Goal: Participate in discussion: Engage in conversation with other users on a specific topic

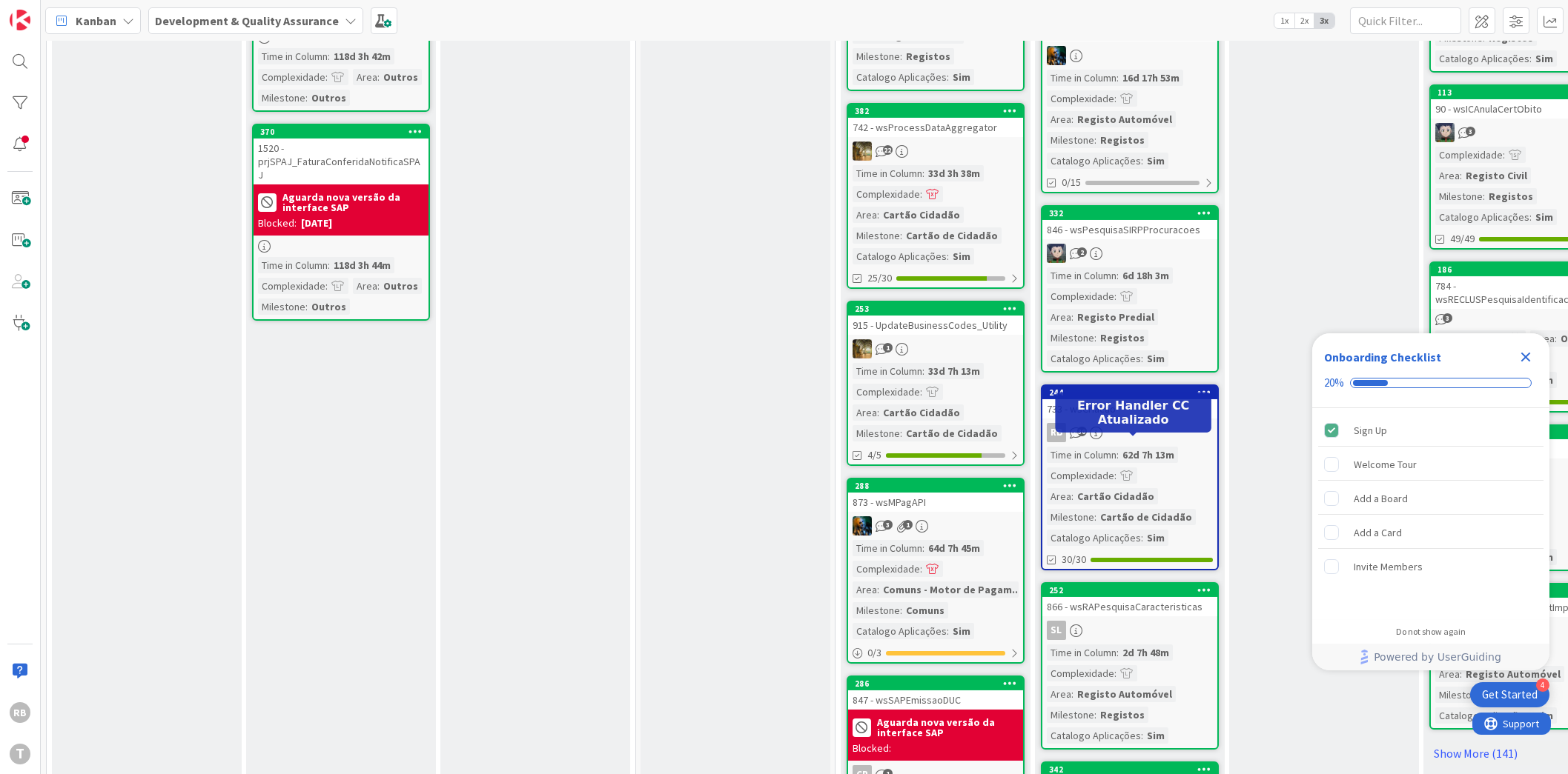
scroll to position [1389, 0]
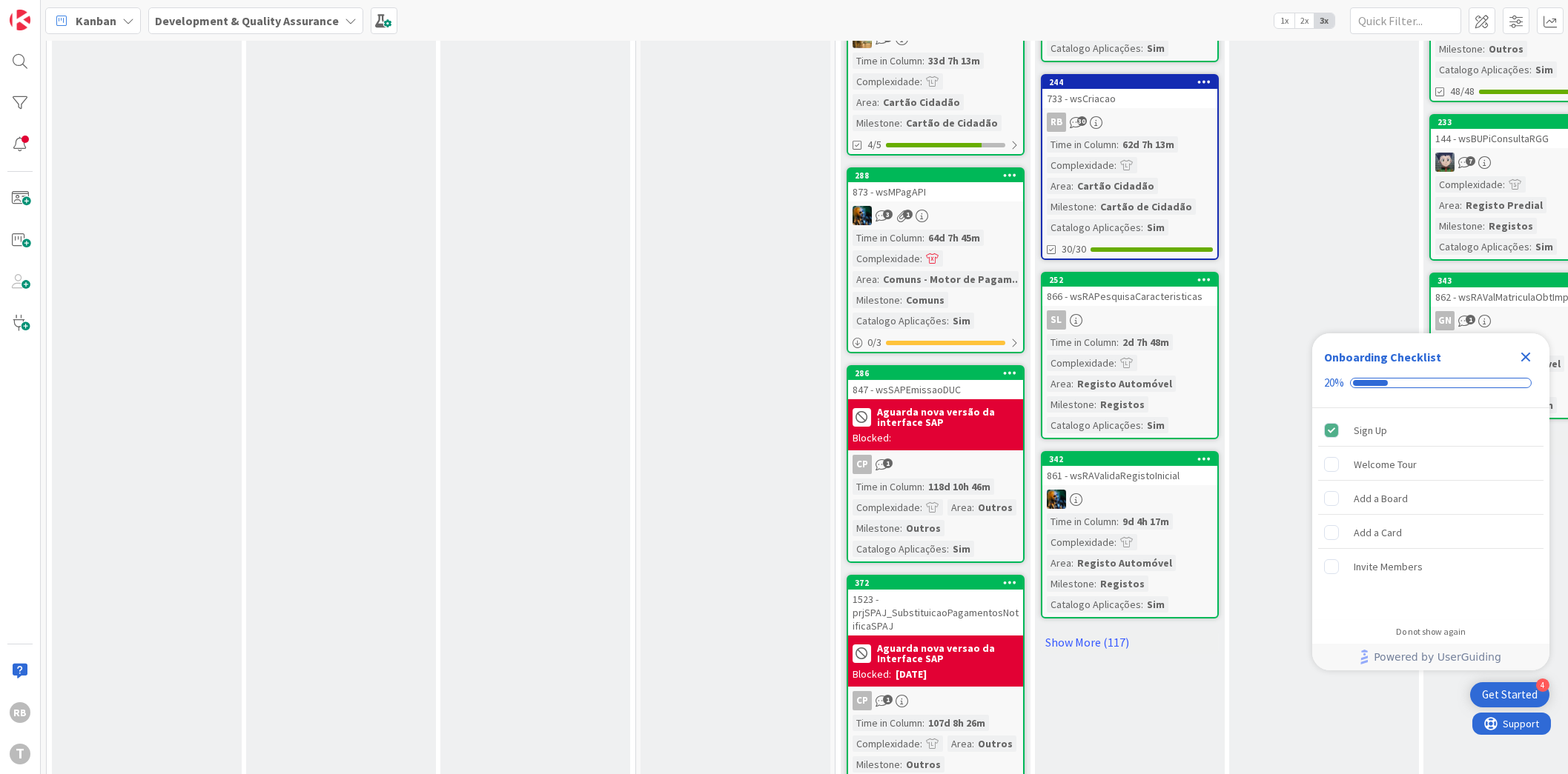
click at [1188, 100] on div "244 733 - wsCriacao RB 30 Time in [GEOGRAPHIC_DATA] : 62d 7h 13m Complexidade :…" at bounding box center [1130, 167] width 178 height 186
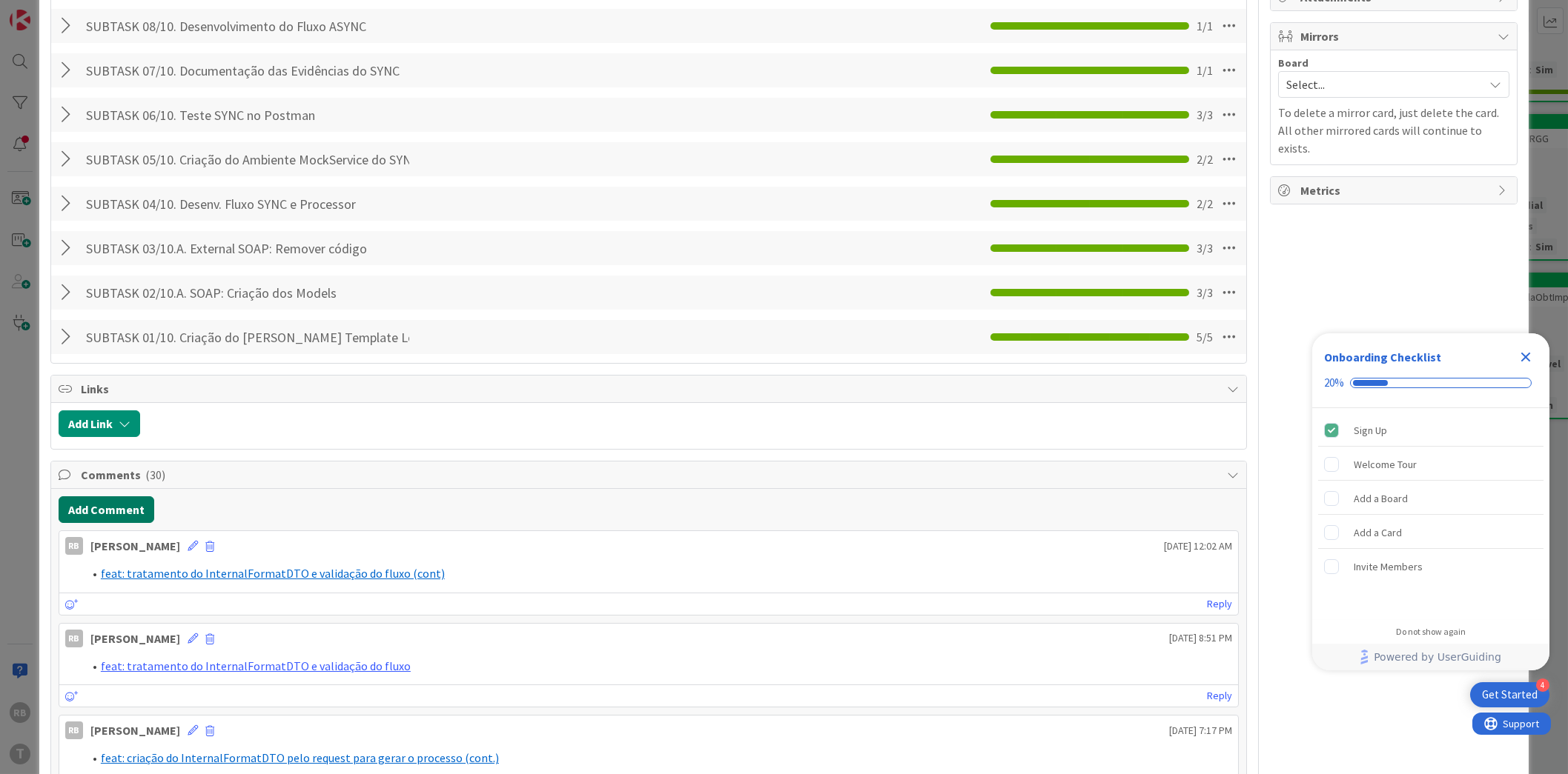
click at [138, 508] on button "Add Comment" at bounding box center [107, 509] width 96 height 27
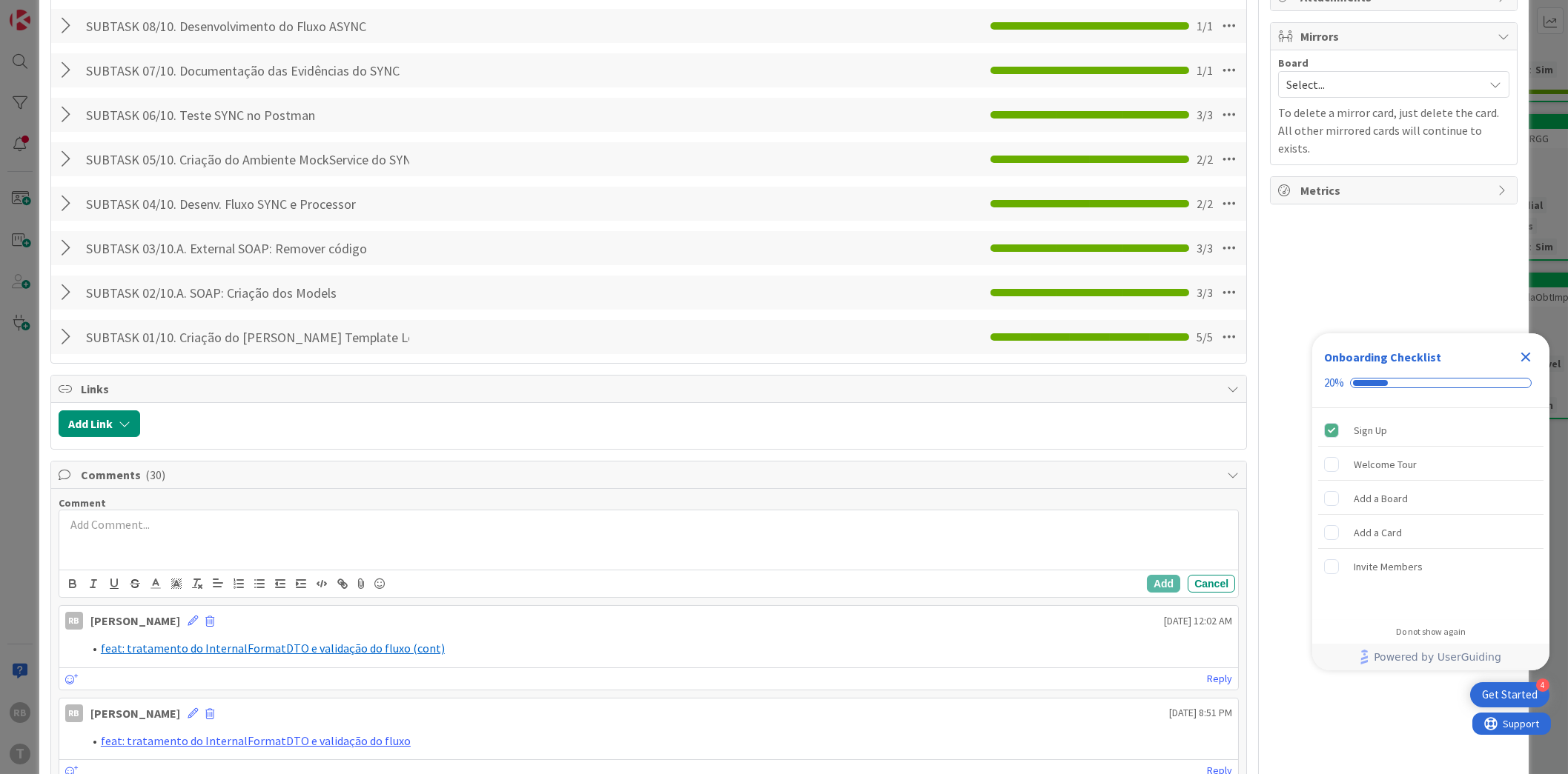
click at [199, 528] on p at bounding box center [649, 525] width 1167 height 17
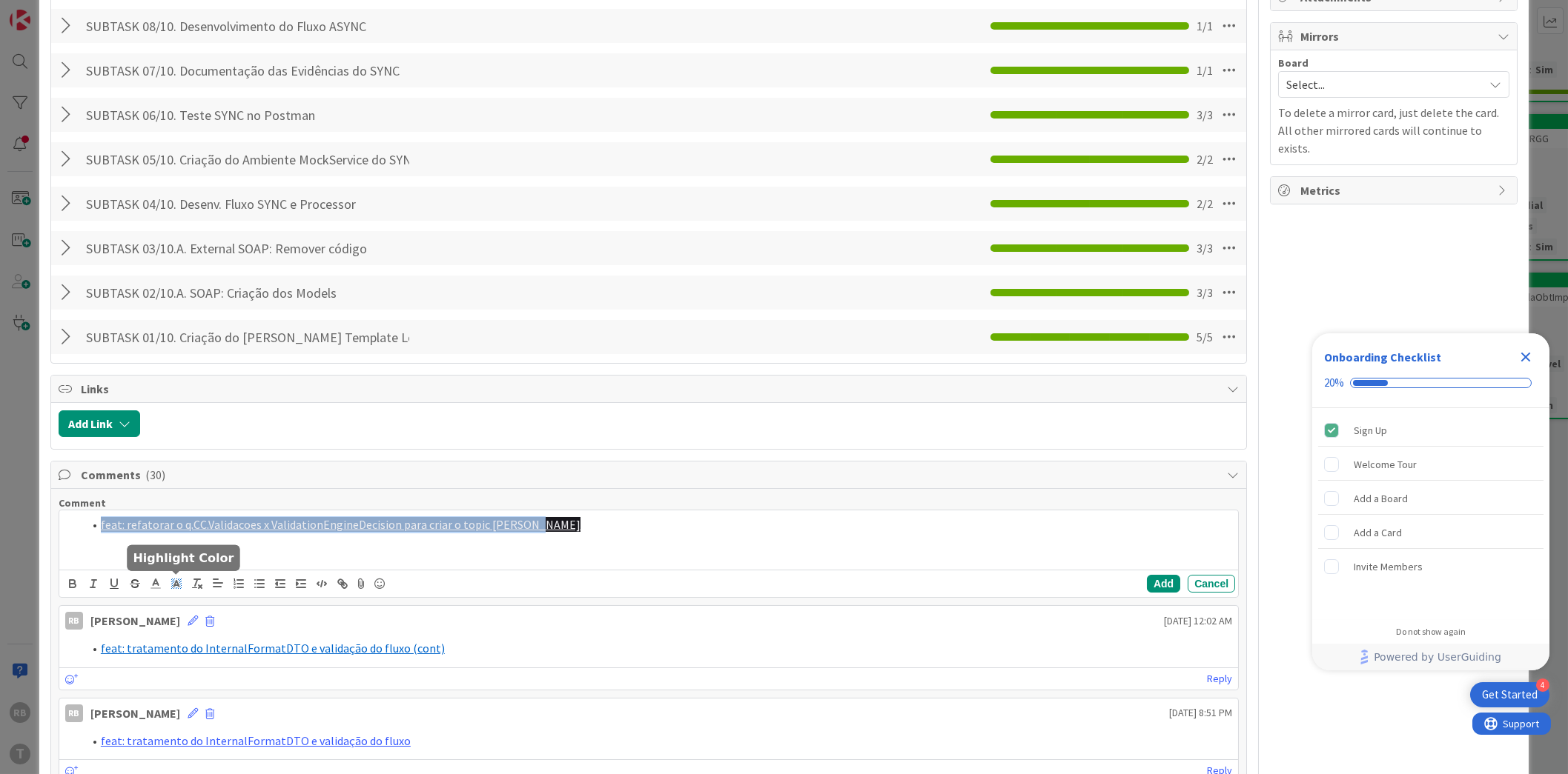
click at [177, 585] on line at bounding box center [176, 585] width 4 height 0
click at [177, 620] on span at bounding box center [178, 618] width 12 height 12
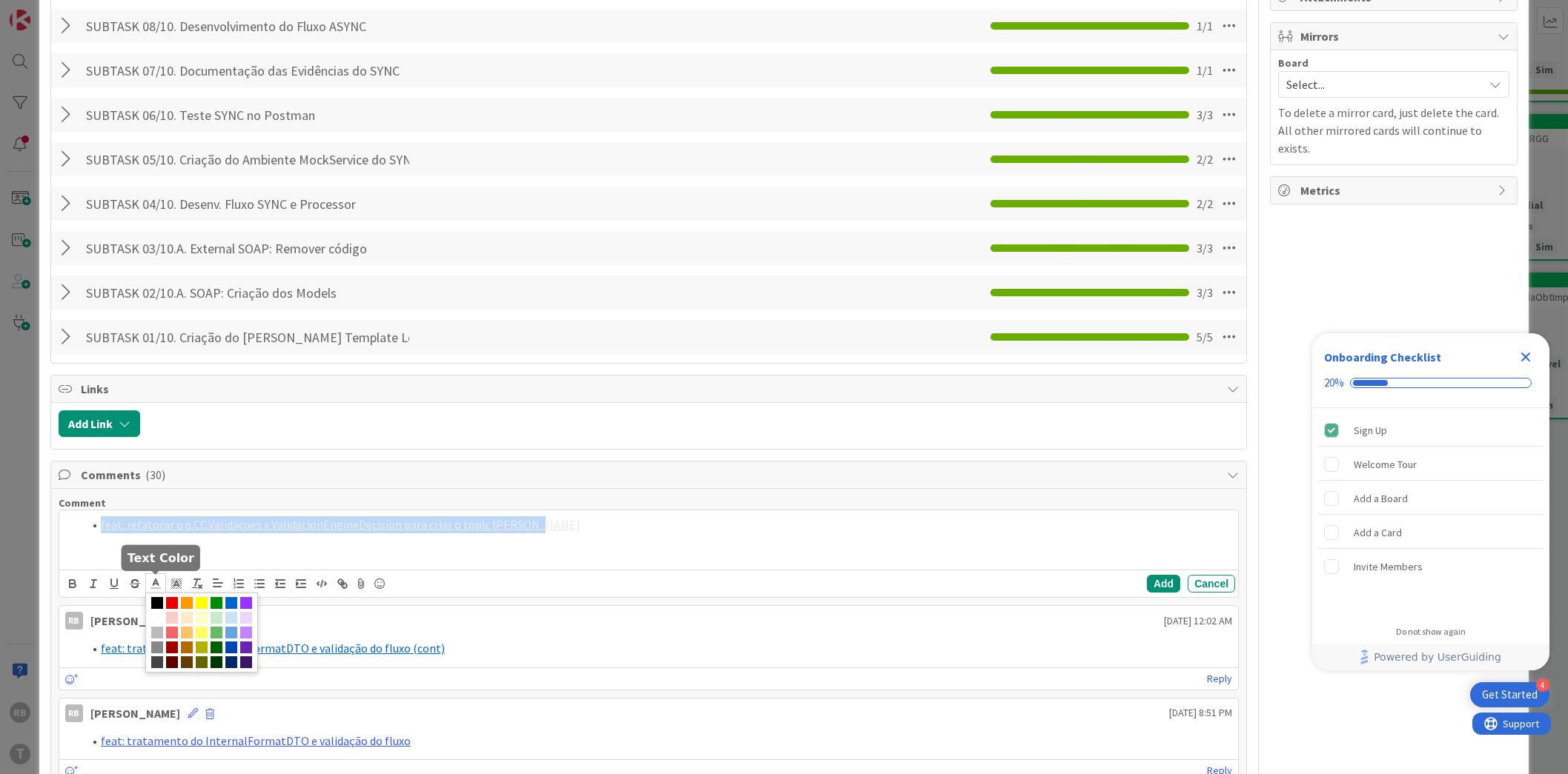
click at [154, 588] on line at bounding box center [156, 588] width 9 height 0
click at [231, 598] on span at bounding box center [231, 603] width 12 height 12
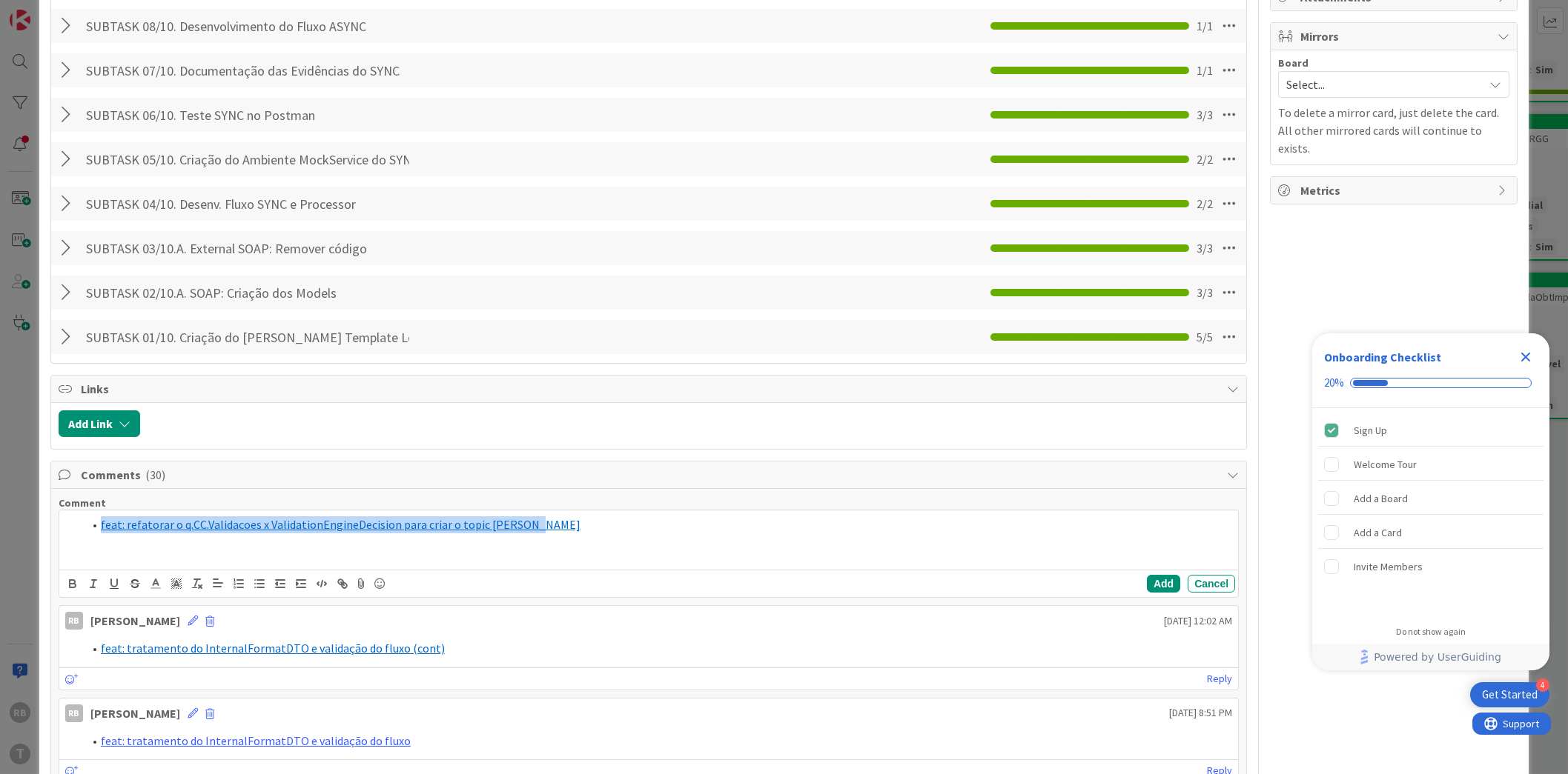
click at [422, 554] on div "feat: refatorar o q.CC.Validacoes x ValidationEngineDecision para criar o topic…" at bounding box center [648, 540] width 1178 height 59
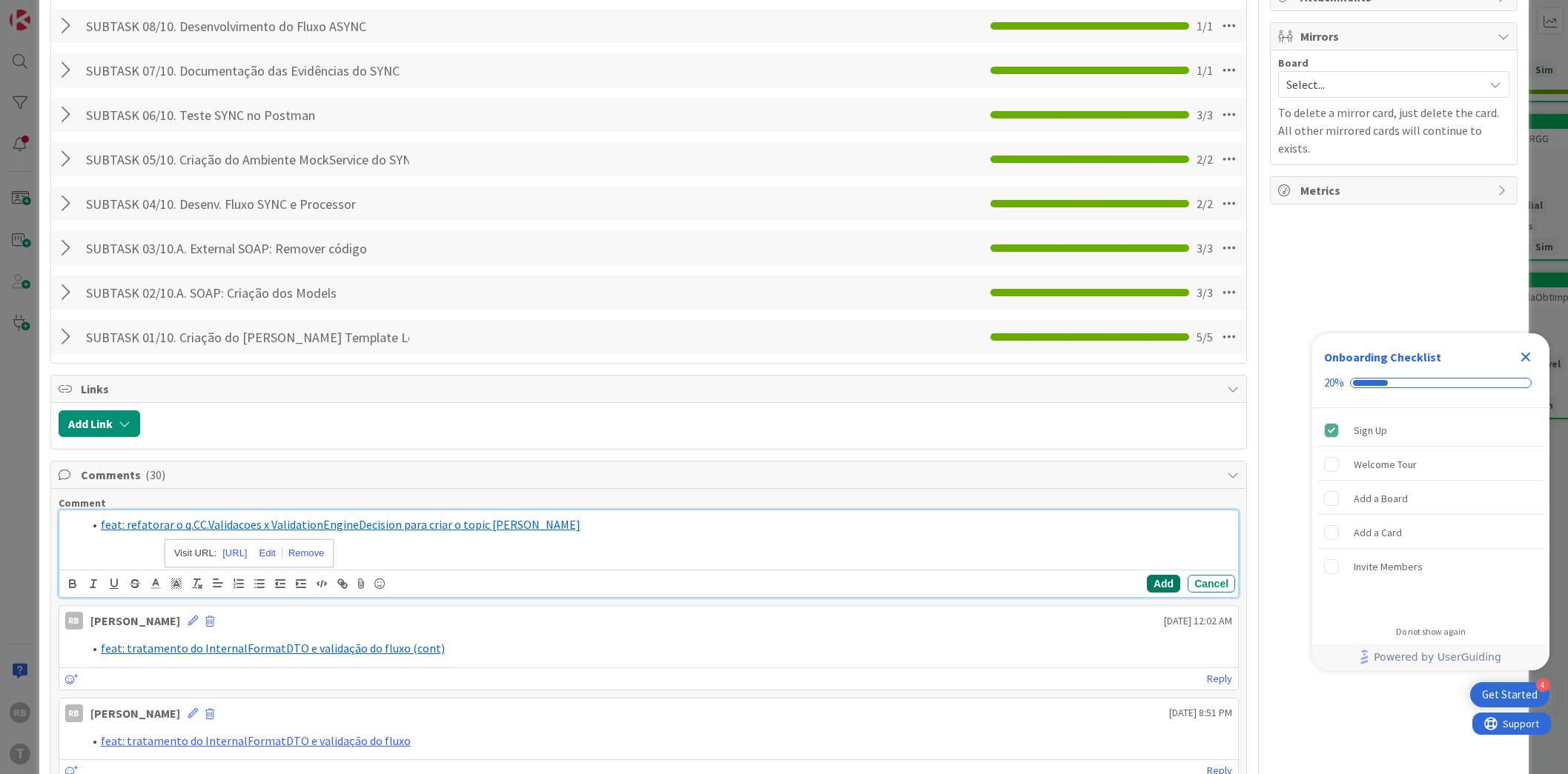
click at [1147, 581] on button "Add" at bounding box center [1163, 583] width 33 height 17
